Goal: Task Accomplishment & Management: Use online tool/utility

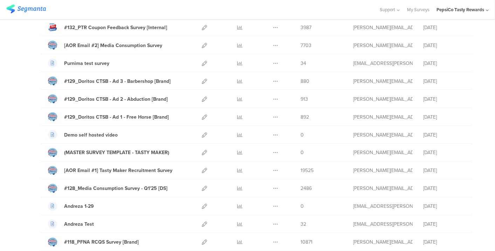
scroll to position [611, 0]
click at [144, 114] on div "#129_Doritos CTSB - Ad 1 - Free Horse [Brand]" at bounding box center [116, 117] width 105 height 7
click at [152, 114] on div "#129_Doritos CTSB - Ad 1 - Free Horse [Brand]" at bounding box center [116, 117] width 105 height 7
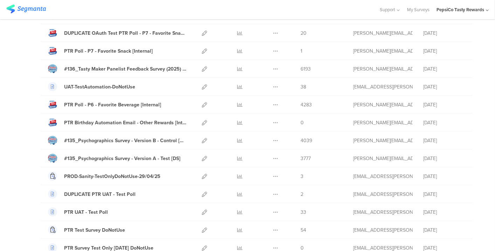
scroll to position [283, 0]
click at [156, 158] on div "#135_Psychographics Survey - Version A - Test [DS]" at bounding box center [122, 158] width 116 height 7
click at [202, 157] on icon at bounding box center [204, 158] width 5 height 5
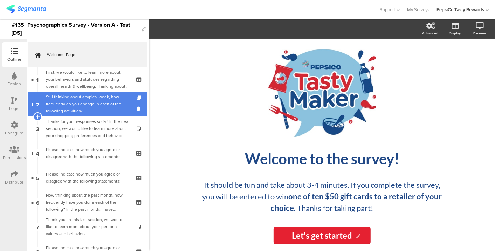
click at [74, 109] on div "Still thinking about a typical week, how frequently do you engage in each of th…" at bounding box center [88, 103] width 84 height 21
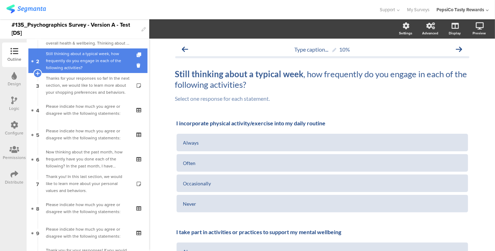
scroll to position [43, 0]
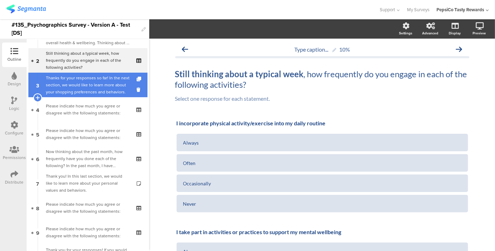
click at [70, 82] on div "Thanks for your responses so far! In the next section, we would like to learn m…" at bounding box center [88, 84] width 84 height 21
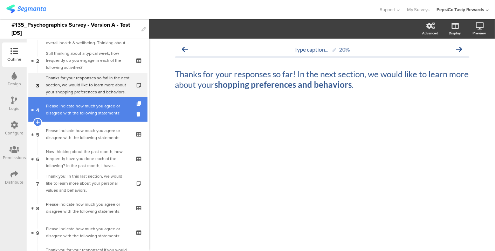
click at [74, 99] on link "4 Please indicate how much you agree or disagree with the following statements:" at bounding box center [87, 109] width 119 height 25
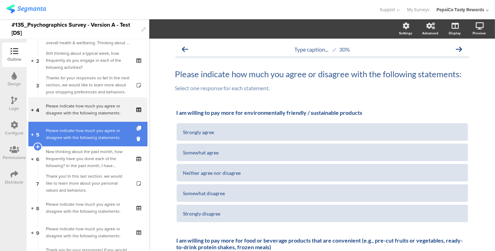
click at [73, 141] on link "5 Please indicate how much you agree or disagree with the following statements:" at bounding box center [87, 134] width 119 height 25
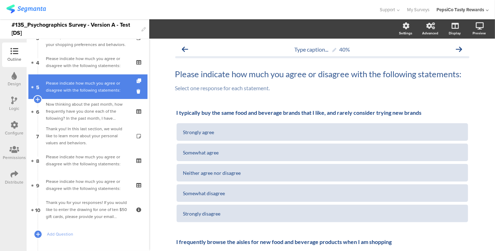
scroll to position [91, 0]
